Goal: Task Accomplishment & Management: Manage account settings

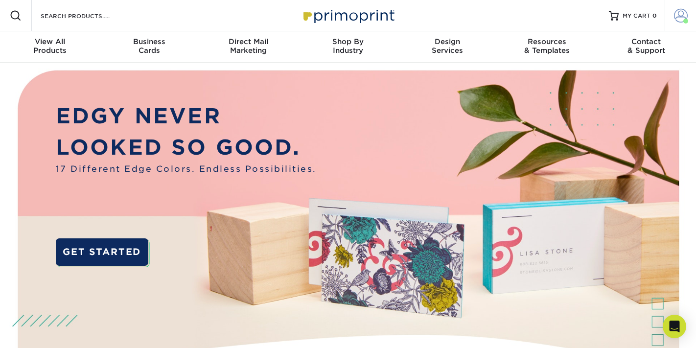
click at [675, 21] on span at bounding box center [681, 16] width 14 height 14
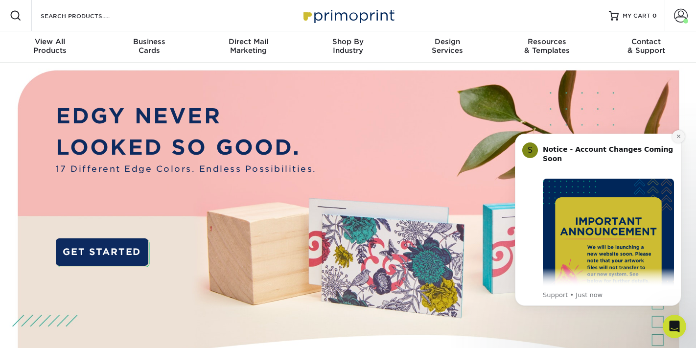
drag, startPoint x: 679, startPoint y: 138, endPoint x: 1184, endPoint y: 253, distance: 518.2
click at [679, 138] on icon "Dismiss notification" at bounding box center [678, 136] width 5 height 5
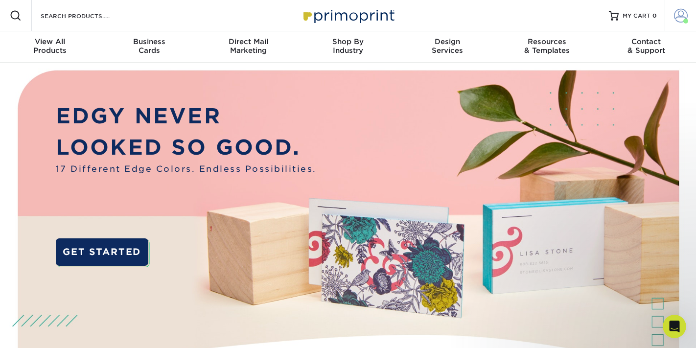
click at [689, 18] on link "Account" at bounding box center [680, 15] width 31 height 31
click at [685, 17] on span at bounding box center [681, 16] width 14 height 14
click at [683, 15] on span at bounding box center [681, 16] width 14 height 14
click at [638, 12] on span "MY CART" at bounding box center [637, 16] width 28 height 8
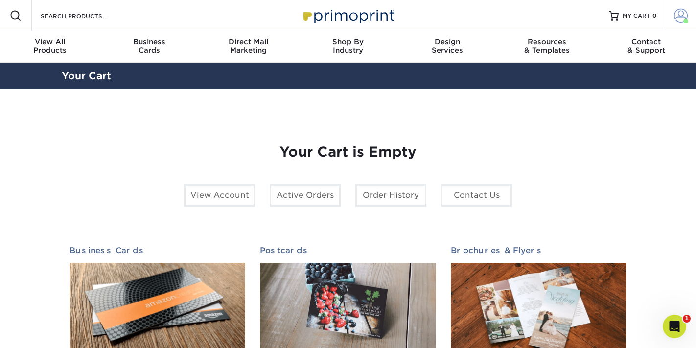
click at [682, 16] on span at bounding box center [681, 16] width 14 height 14
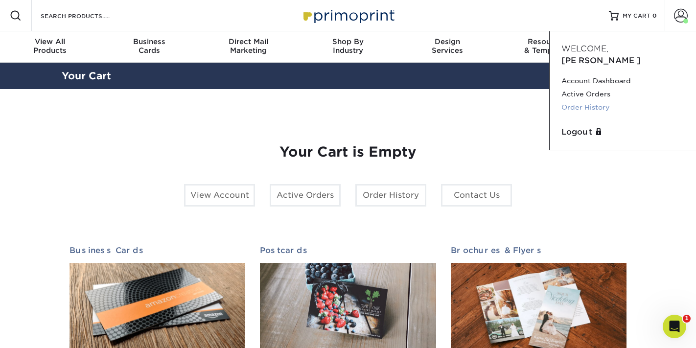
click at [590, 101] on link "Order History" at bounding box center [622, 107] width 123 height 13
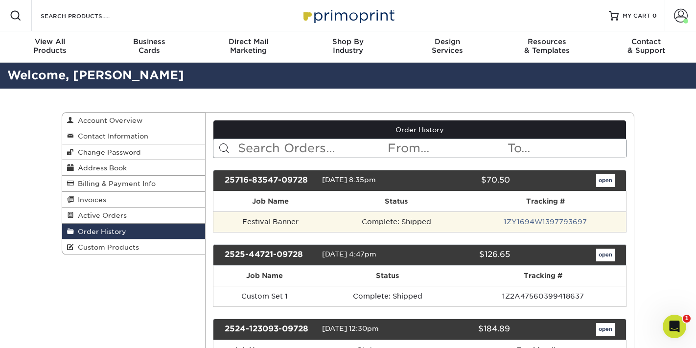
click at [394, 225] on td "Complete: Shipped" at bounding box center [396, 221] width 138 height 21
click at [272, 225] on td "Festival Banner" at bounding box center [270, 221] width 115 height 21
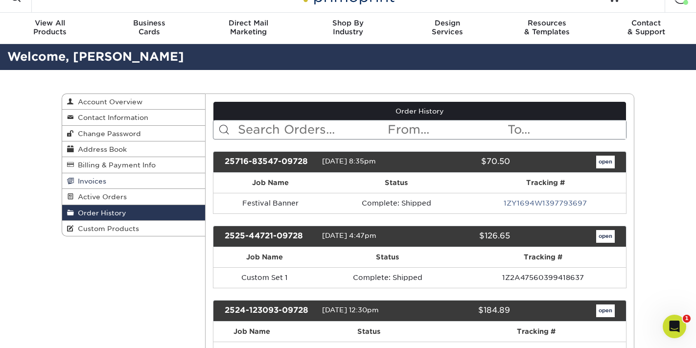
click at [109, 181] on link "Invoices" at bounding box center [133, 181] width 143 height 16
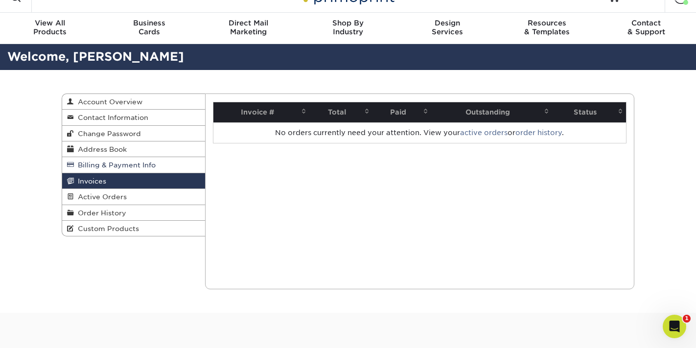
click at [101, 166] on span "Billing & Payment Info" at bounding box center [115, 165] width 82 height 8
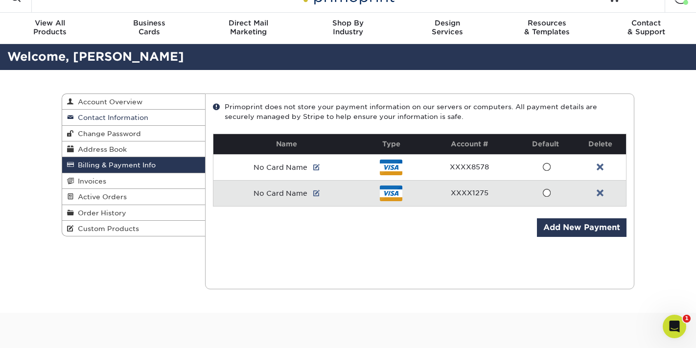
click at [117, 125] on link "Contact Information" at bounding box center [133, 118] width 143 height 16
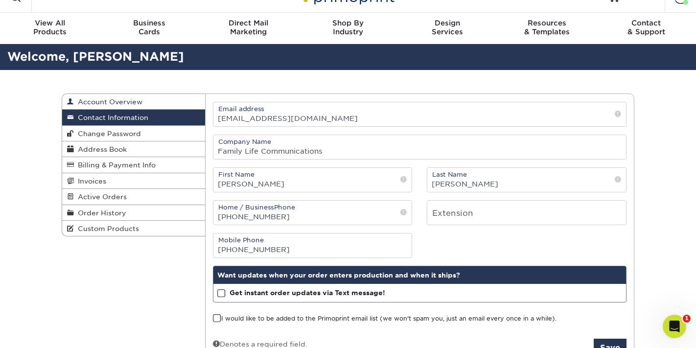
click at [127, 106] on link "Account Overview" at bounding box center [133, 102] width 143 height 16
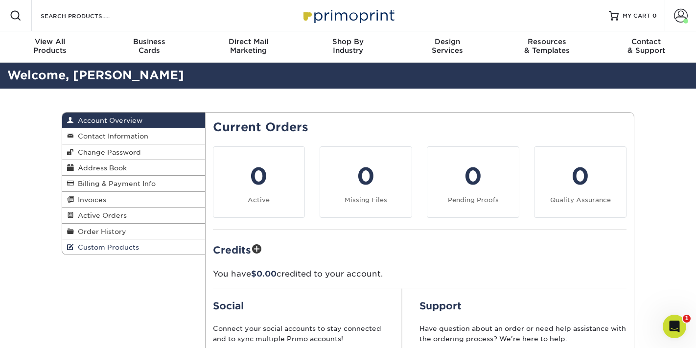
click at [123, 242] on link "Custom Products" at bounding box center [133, 246] width 143 height 15
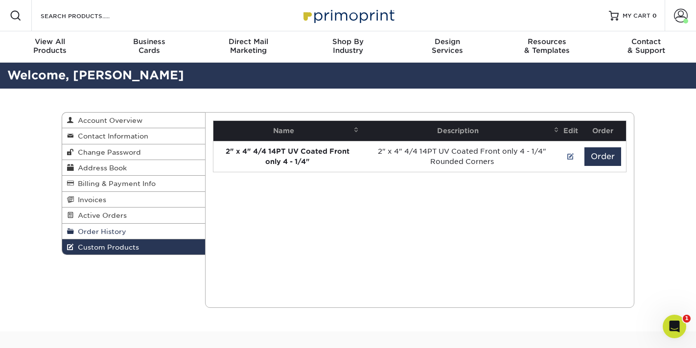
click at [133, 234] on link "Order History" at bounding box center [133, 232] width 143 height 16
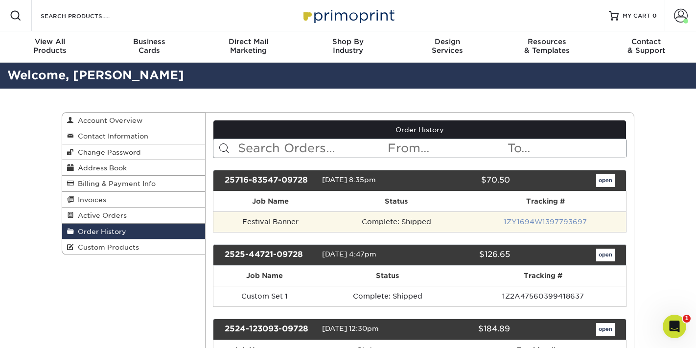
click at [566, 222] on link "1ZY1694W1397793697" at bounding box center [545, 222] width 83 height 8
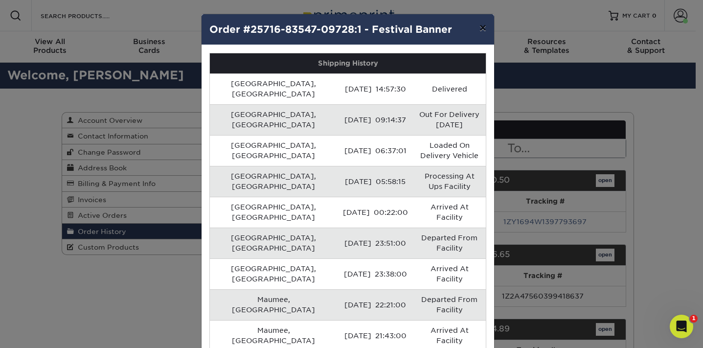
click at [481, 31] on button "×" at bounding box center [483, 27] width 23 height 27
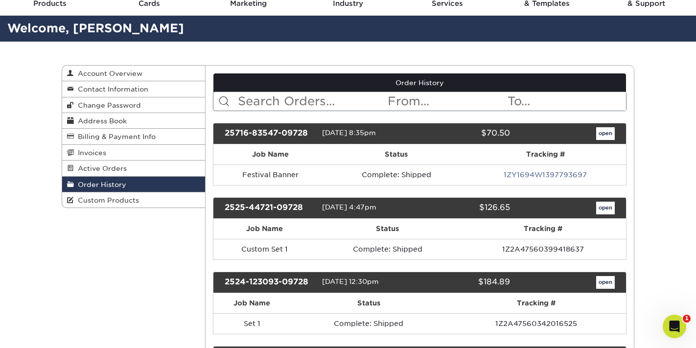
scroll to position [6, 0]
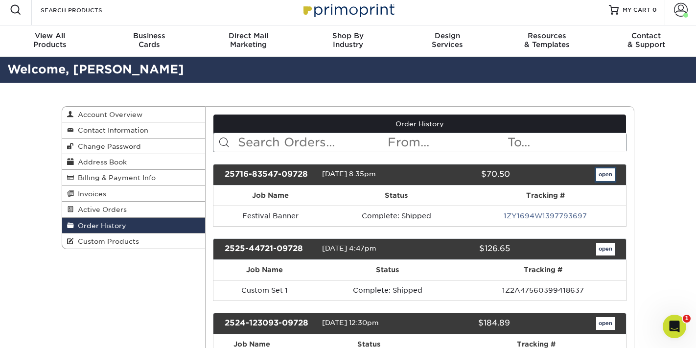
click at [606, 180] on link "open" at bounding box center [605, 174] width 19 height 13
